Goal: Information Seeking & Learning: Compare options

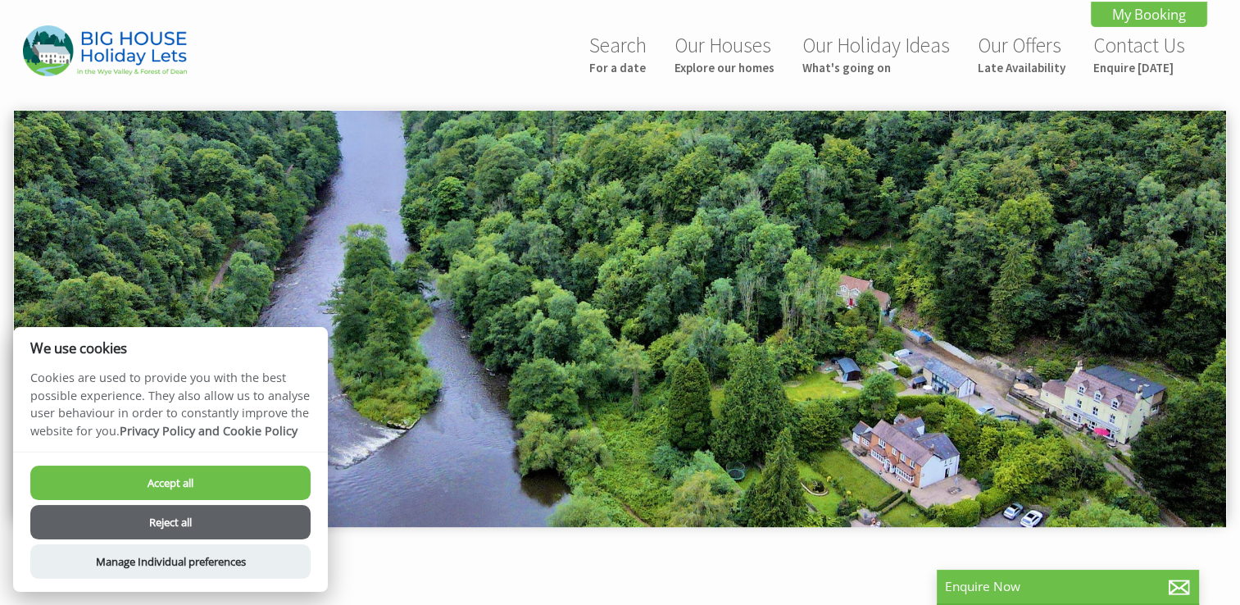
click at [198, 512] on button "Reject all" at bounding box center [170, 522] width 280 height 34
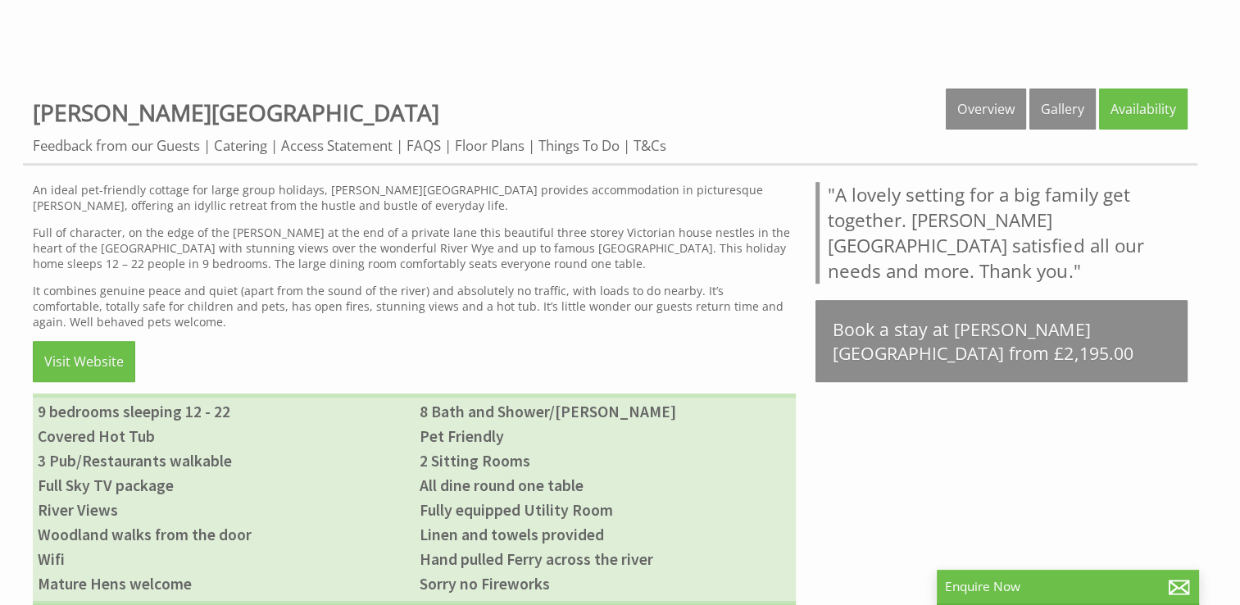
scroll to position [672, 0]
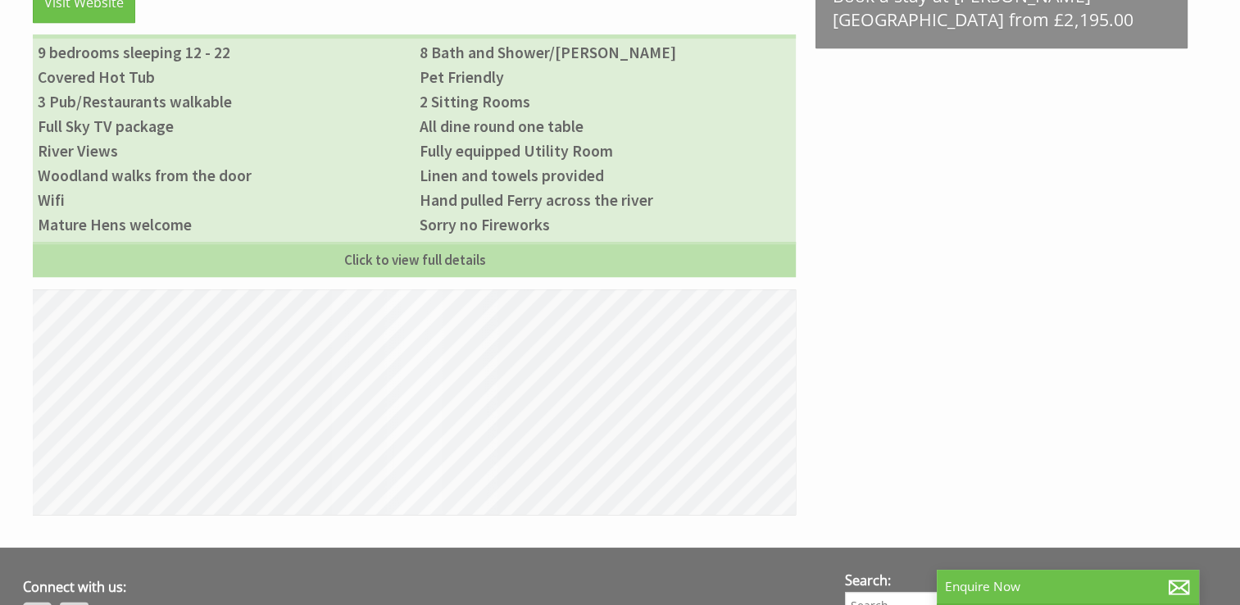
scroll to position [1065, 0]
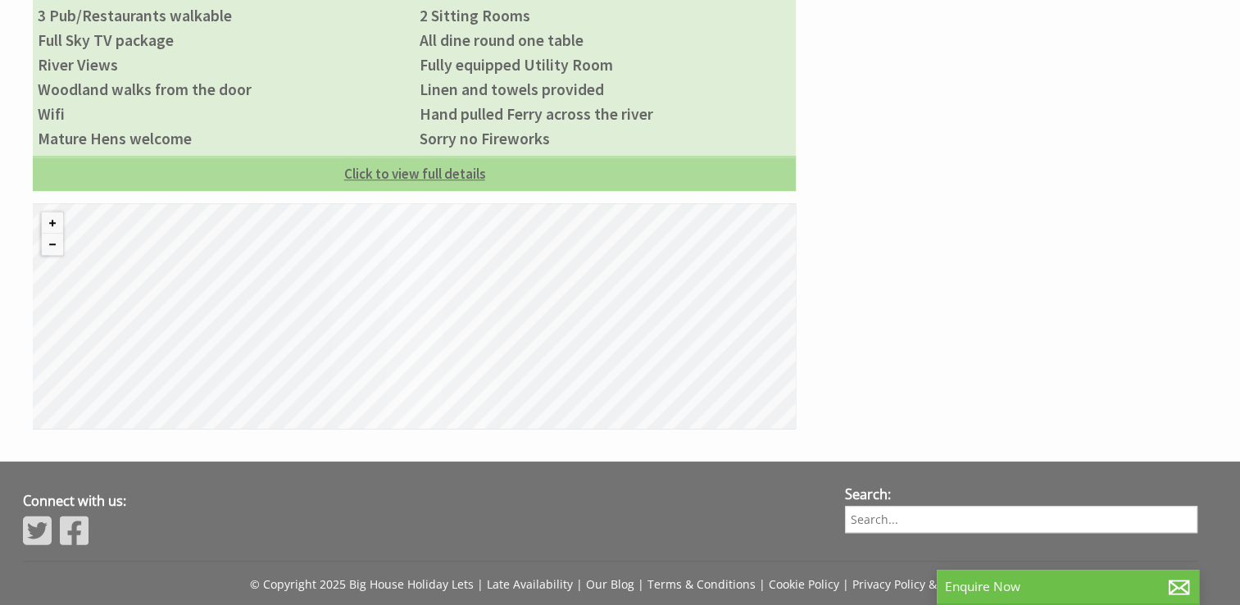
click at [379, 179] on link "Click to view full details" at bounding box center [414, 173] width 763 height 35
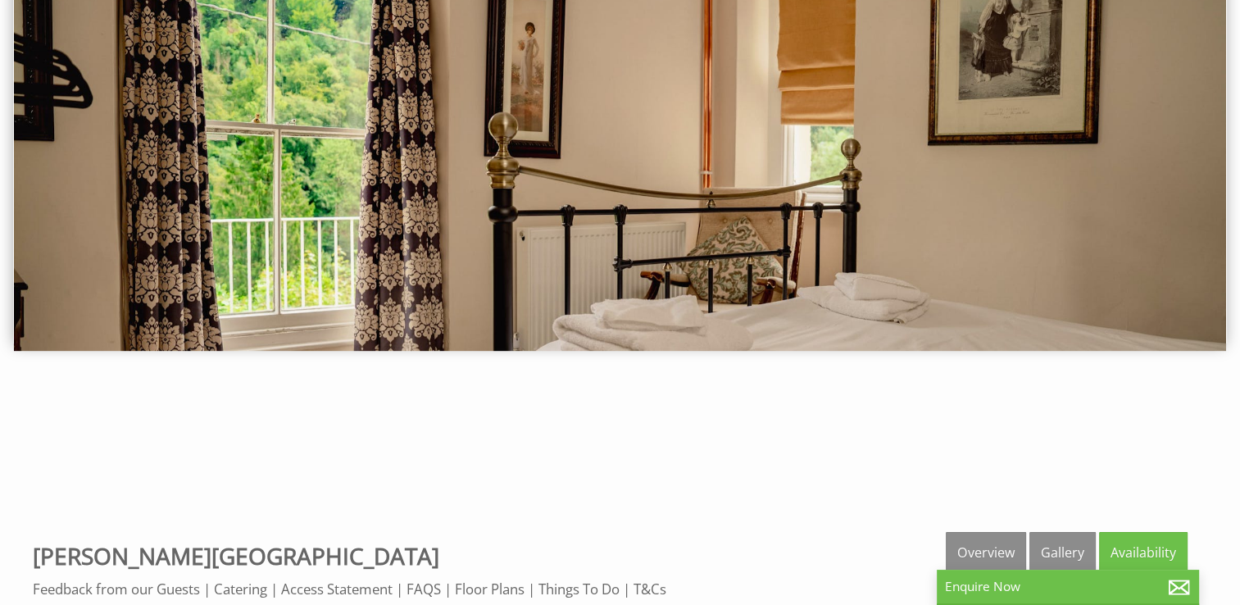
scroll to position [0, 0]
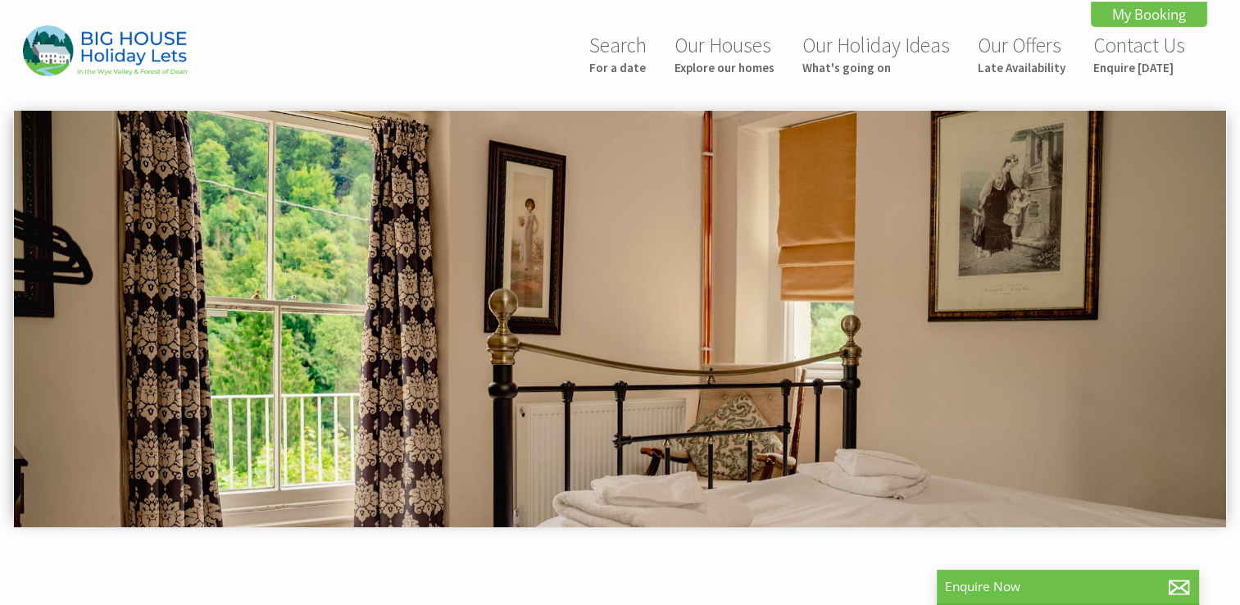
click at [431, 243] on img at bounding box center [620, 319] width 1213 height 416
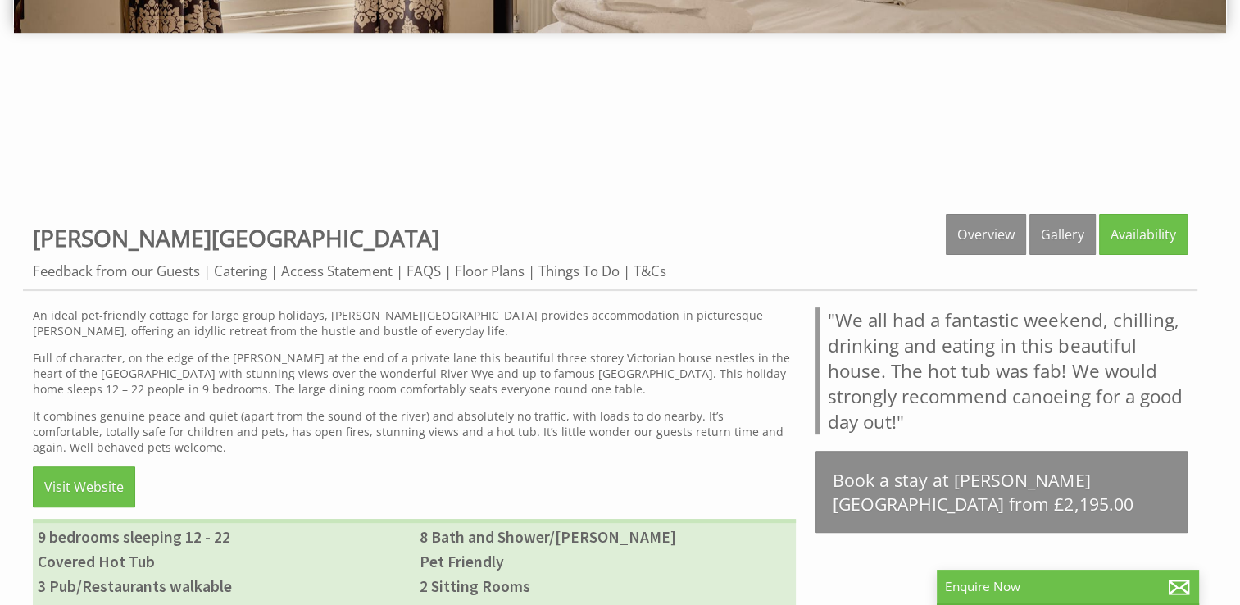
scroll to position [495, 0]
click at [1069, 236] on link "Gallery" at bounding box center [1063, 233] width 66 height 41
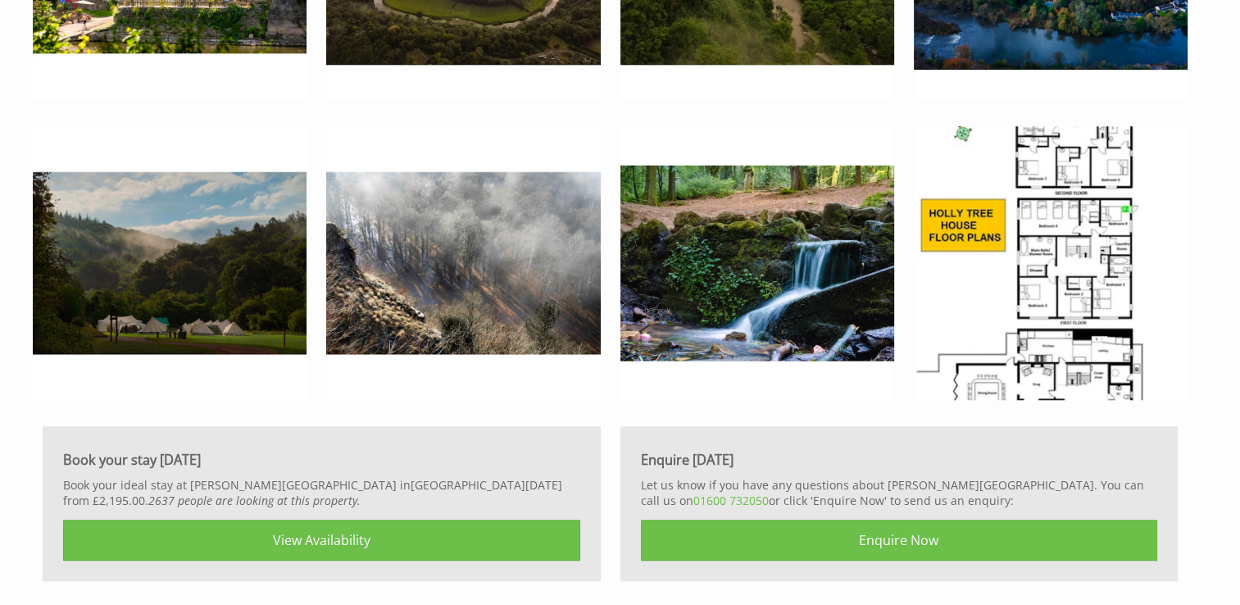
scroll to position [7303, 0]
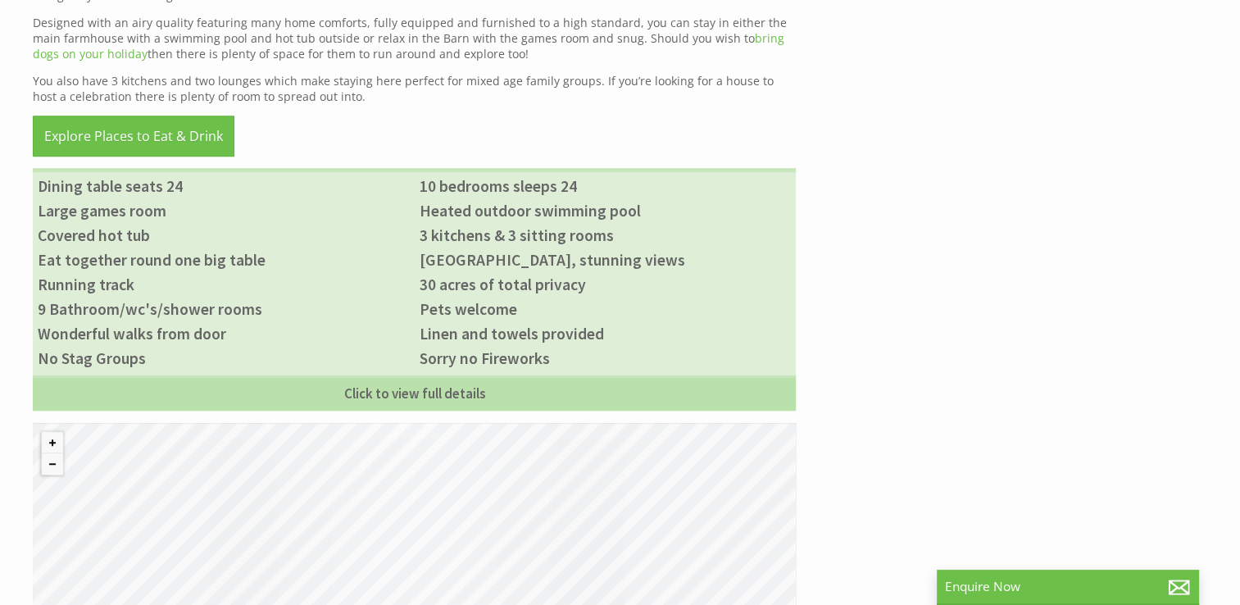
scroll to position [1019, 0]
click at [450, 238] on li "3 kitchens & 3 sitting rooms" at bounding box center [606, 236] width 382 height 25
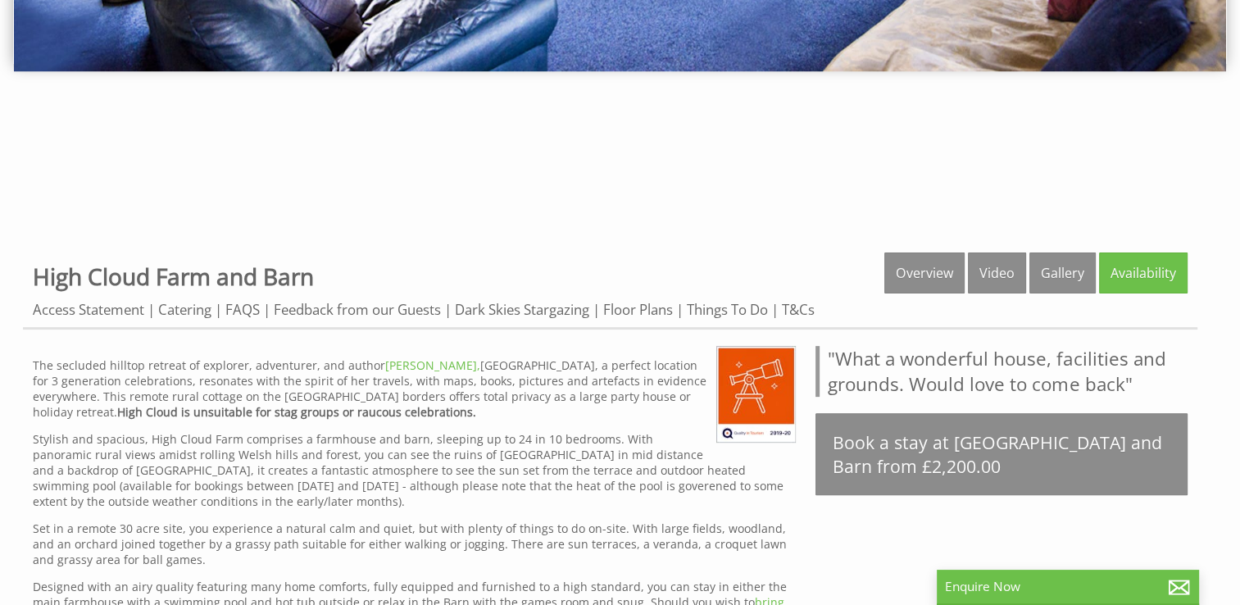
scroll to position [446, 0]
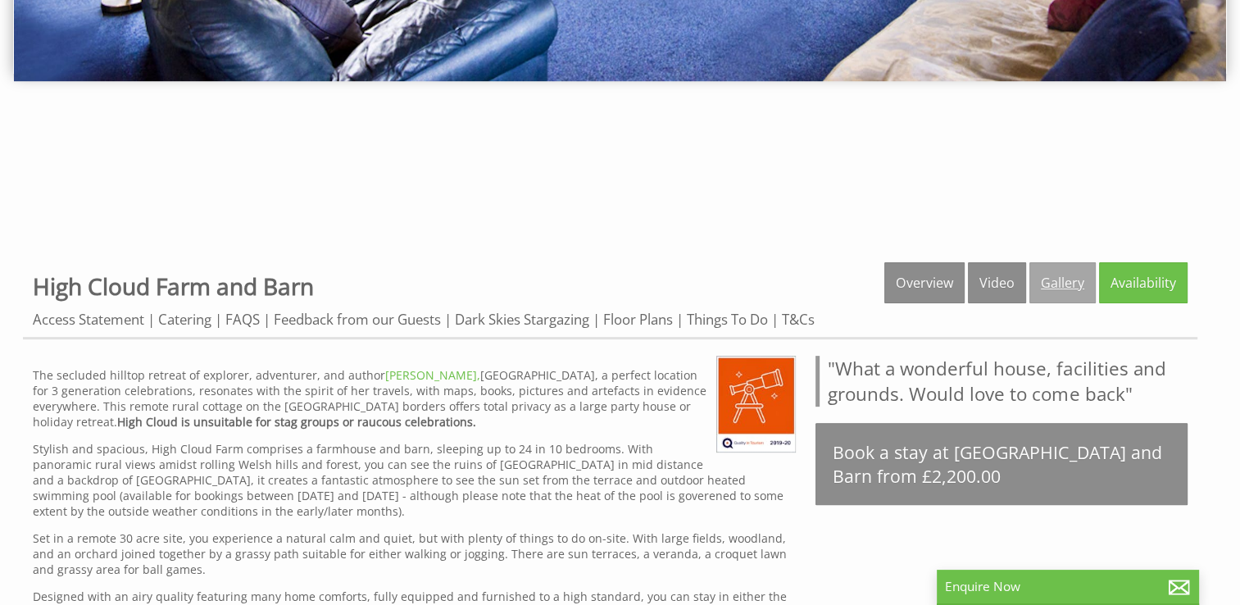
click at [1065, 279] on link "Gallery" at bounding box center [1063, 282] width 66 height 41
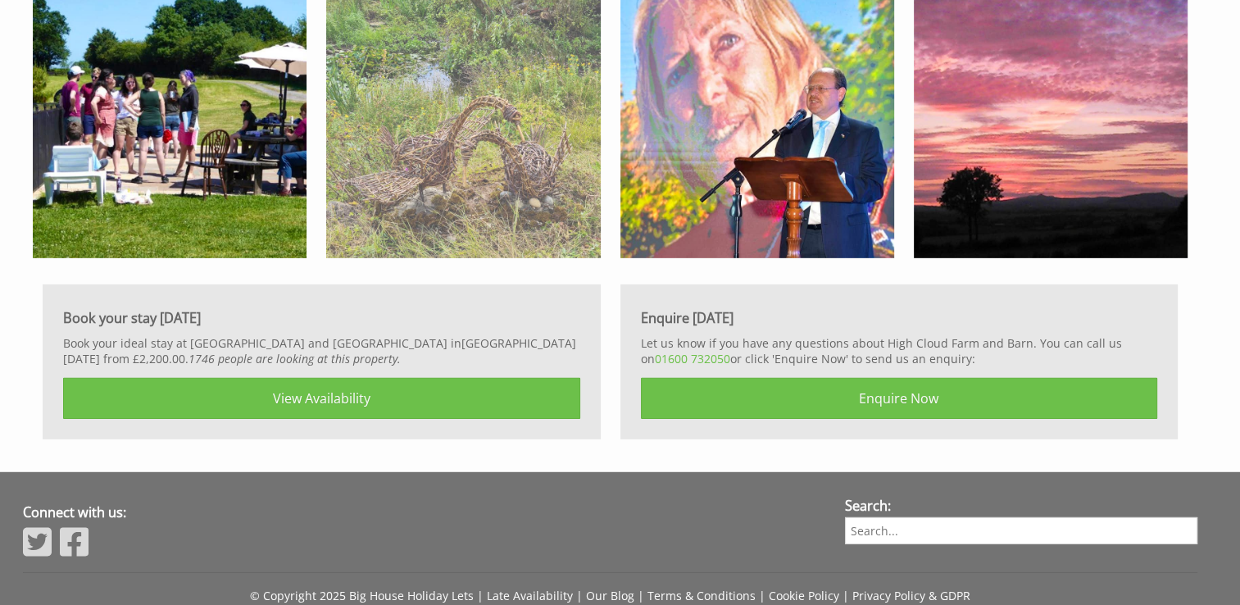
scroll to position [5028, 0]
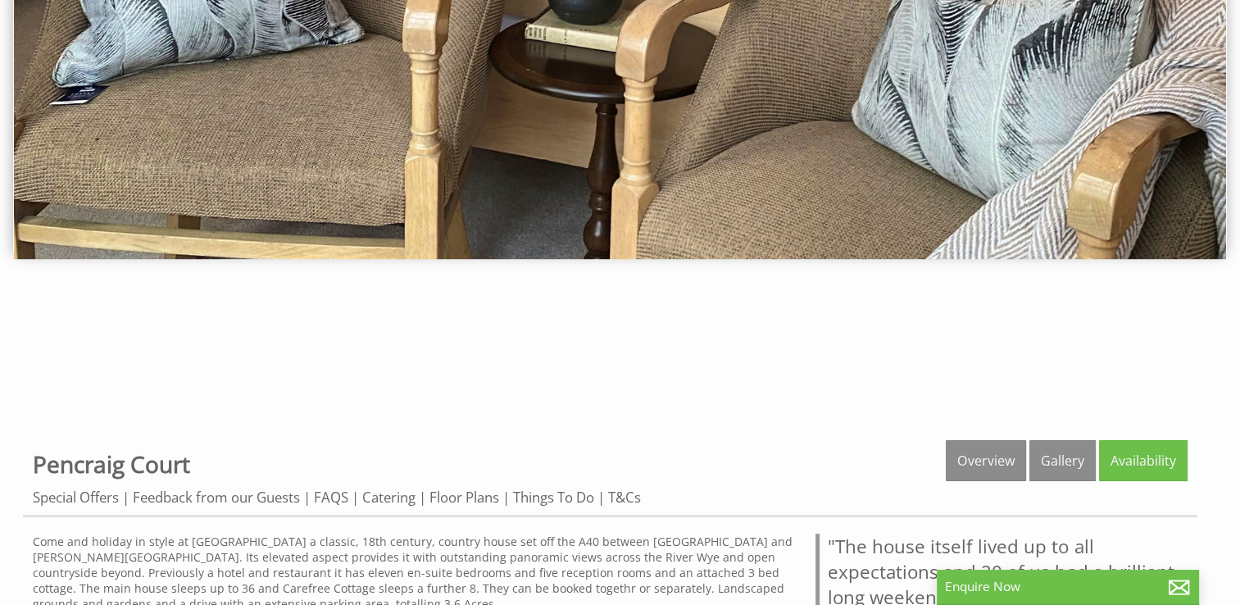
scroll to position [272, 0]
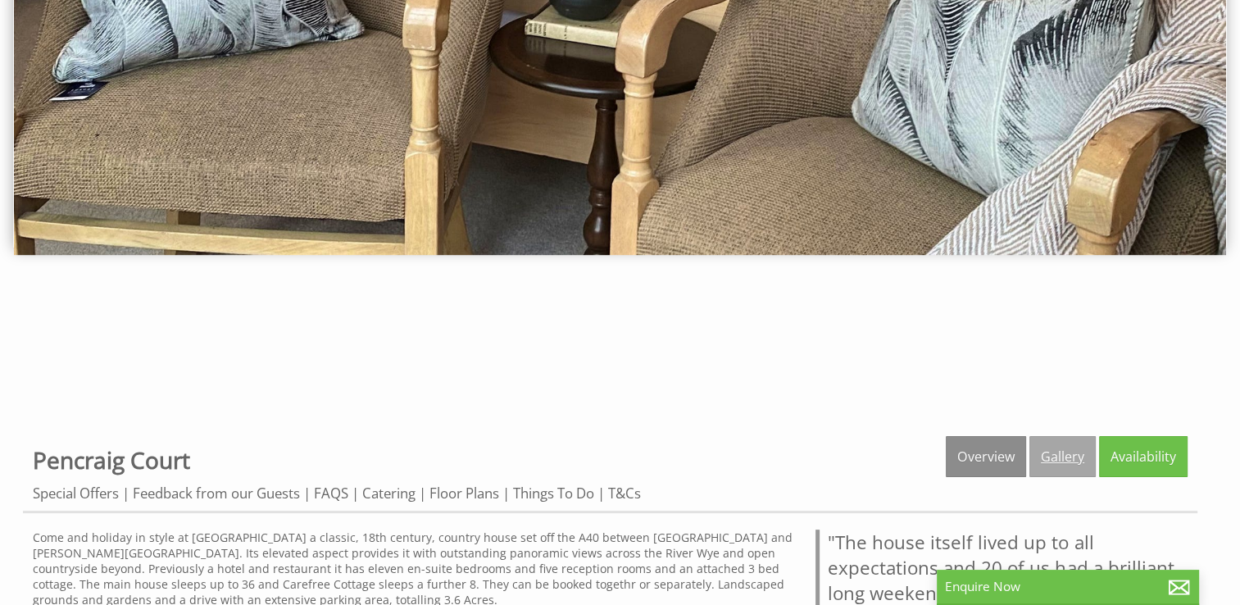
click at [1041, 444] on link "Gallery" at bounding box center [1063, 456] width 66 height 41
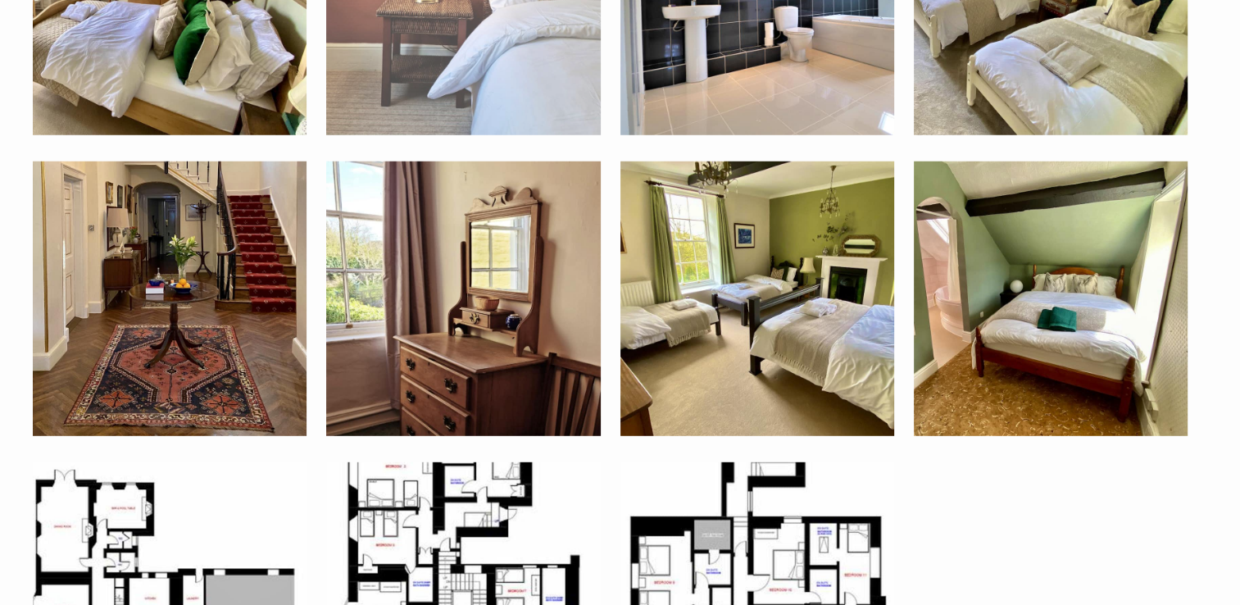
scroll to position [4499, 0]
